Goal: Transaction & Acquisition: Obtain resource

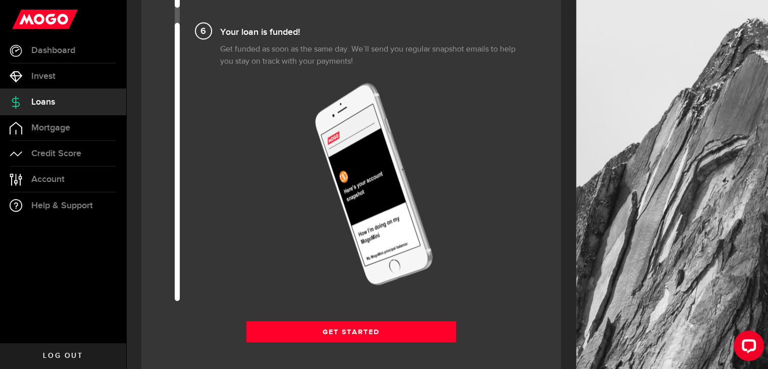
scroll to position [1262, 0]
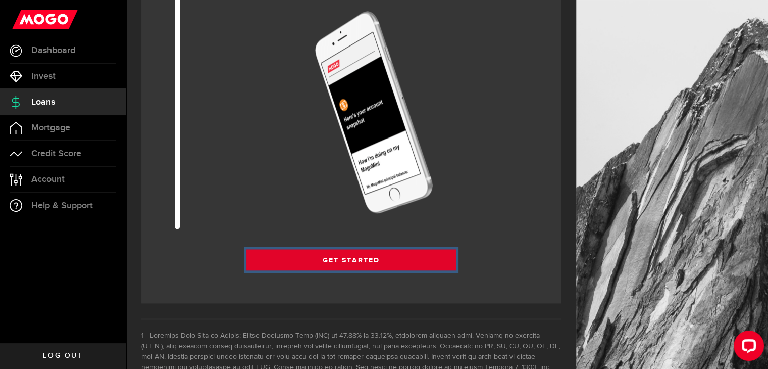
click at [383, 251] on link "Get Started" at bounding box center [351, 259] width 210 height 21
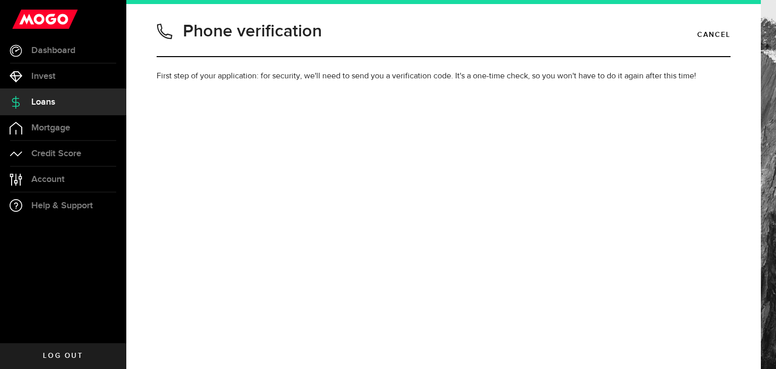
type input "4377663516"
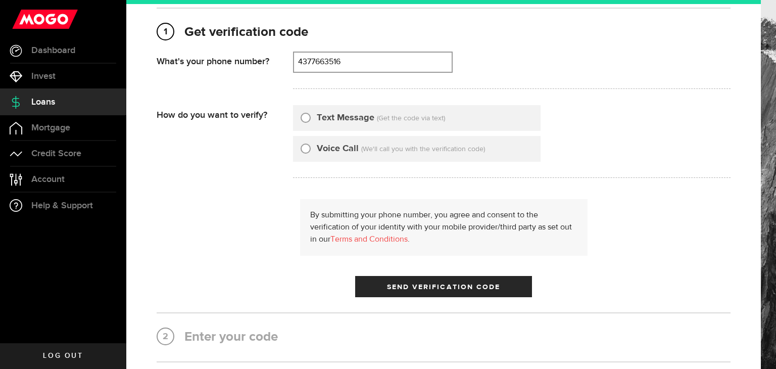
scroll to position [84, 0]
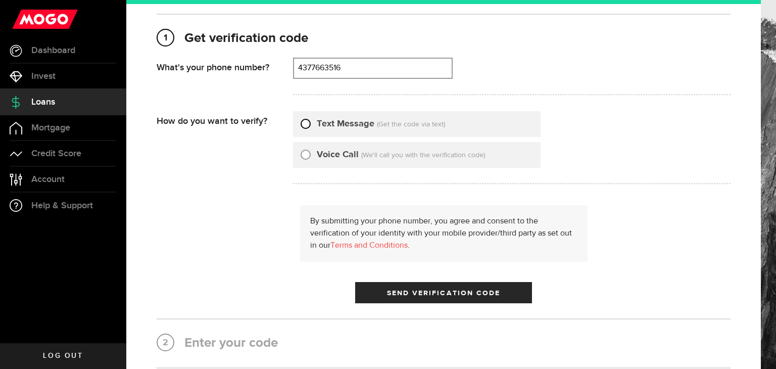
click at [310, 123] on input "Text Message" at bounding box center [305, 122] width 10 height 10
radio input "true"
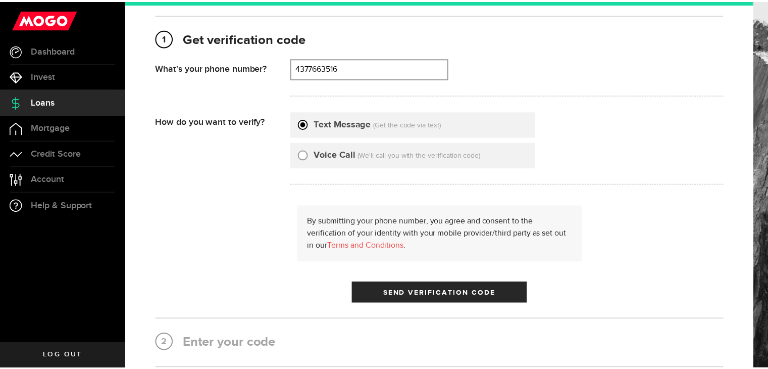
scroll to position [0, 0]
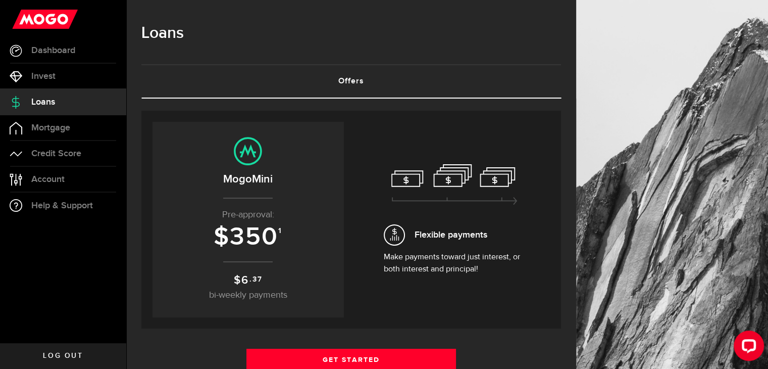
click at [277, 235] on span "350" at bounding box center [254, 237] width 48 height 30
click at [370, 79] on link "Offers (requires attention)" at bounding box center [351, 81] width 420 height 32
